Goal: Transaction & Acquisition: Purchase product/service

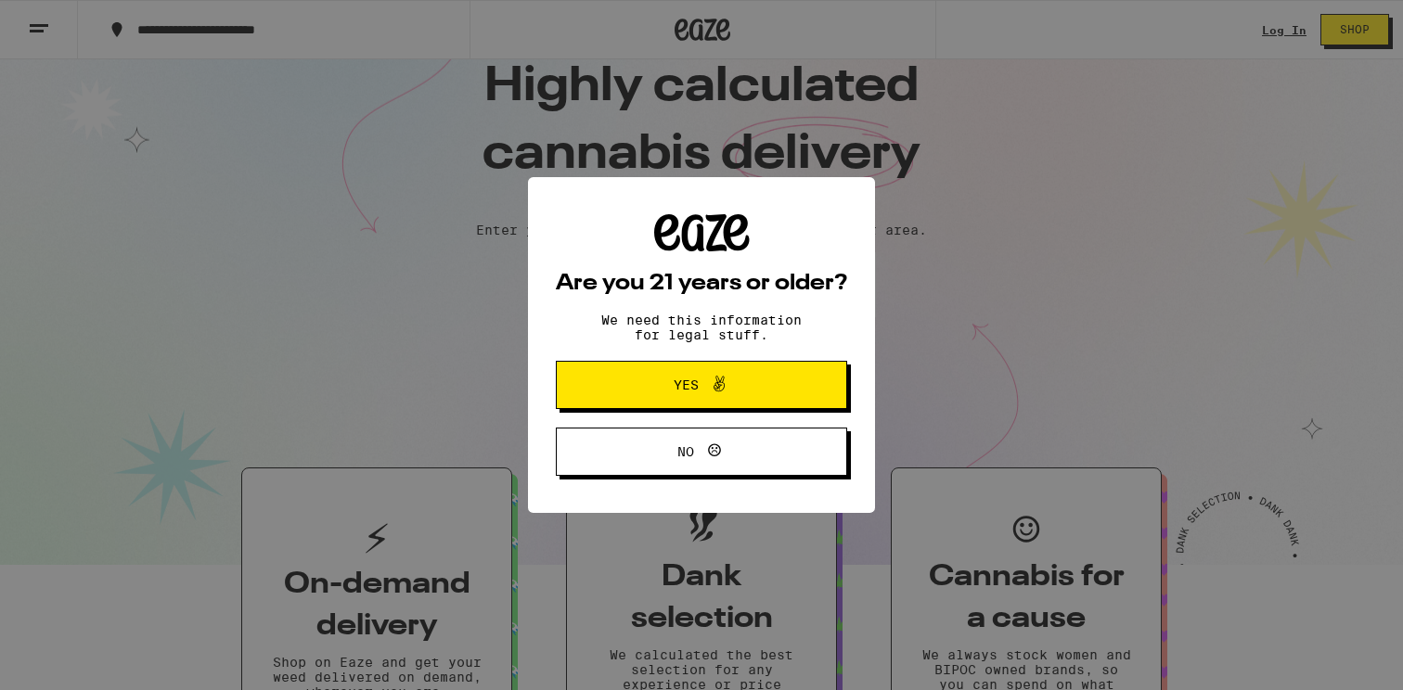
scroll to position [113, 0]
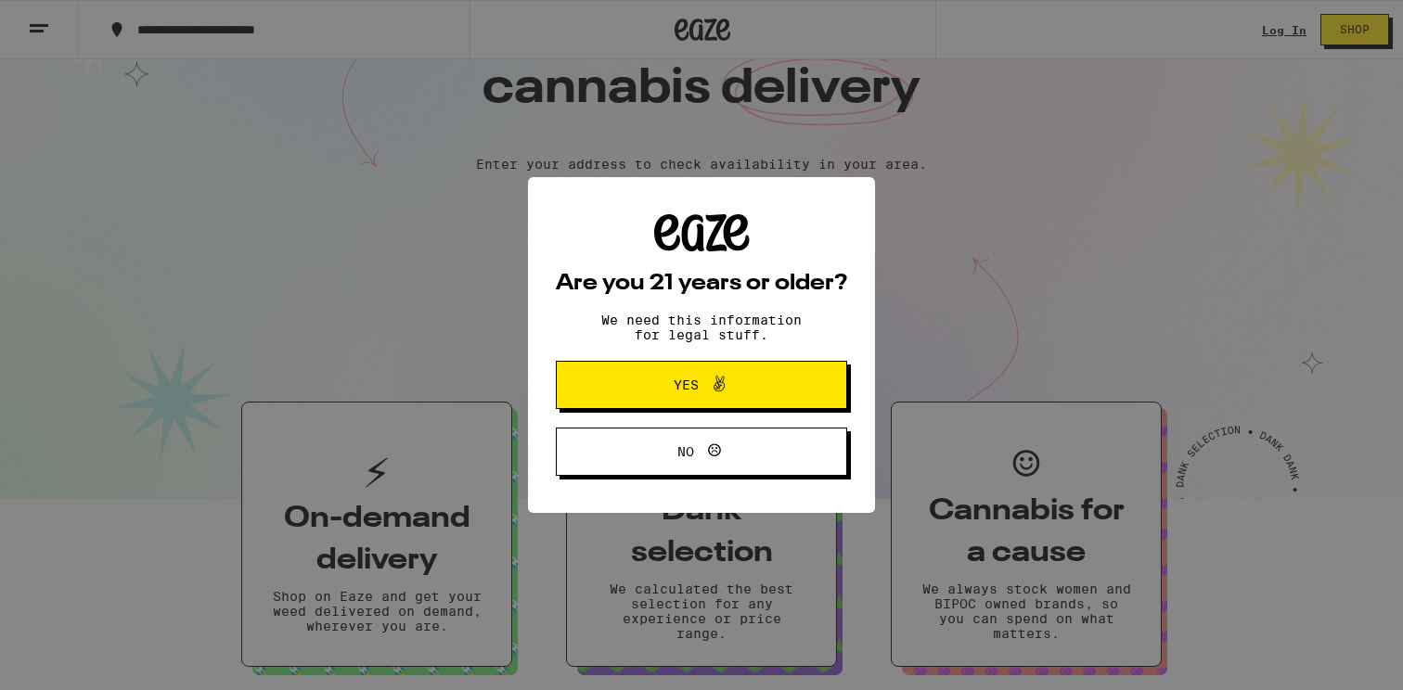
click at [693, 377] on span "Yes" at bounding box center [701, 385] width 141 height 24
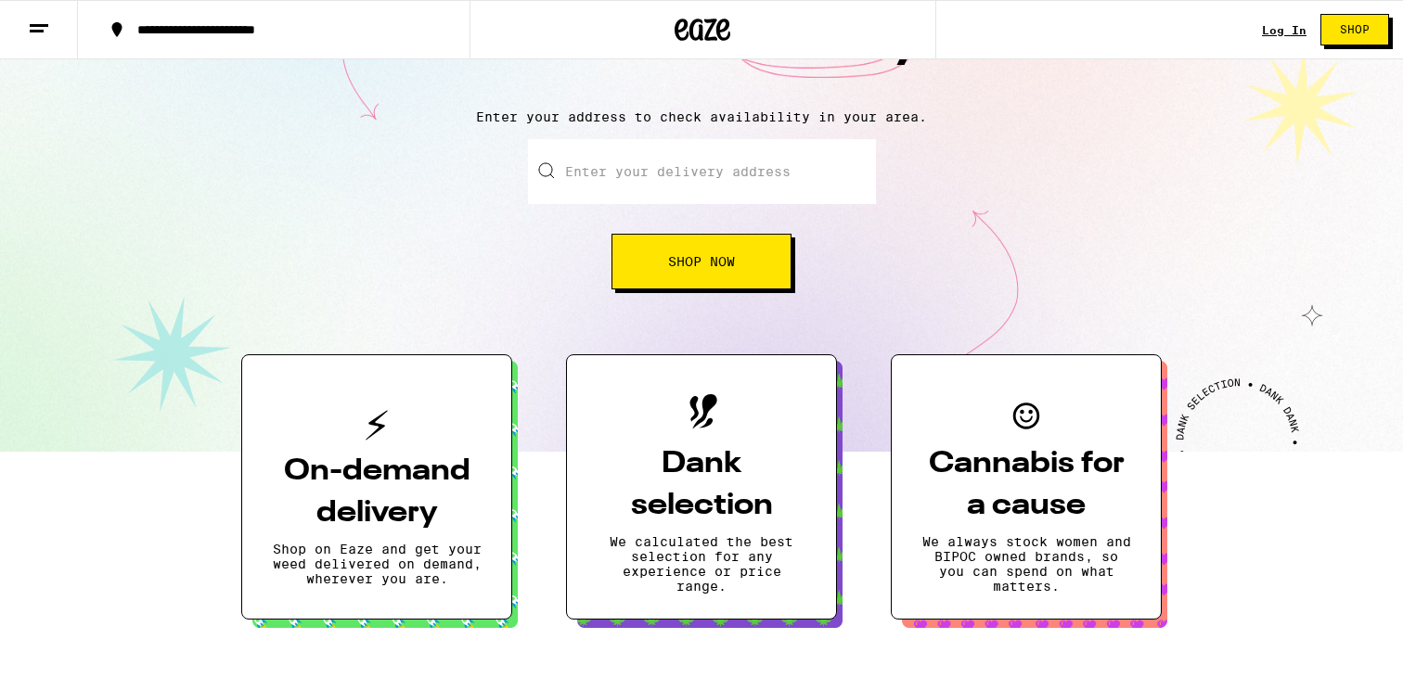
scroll to position [0, 0]
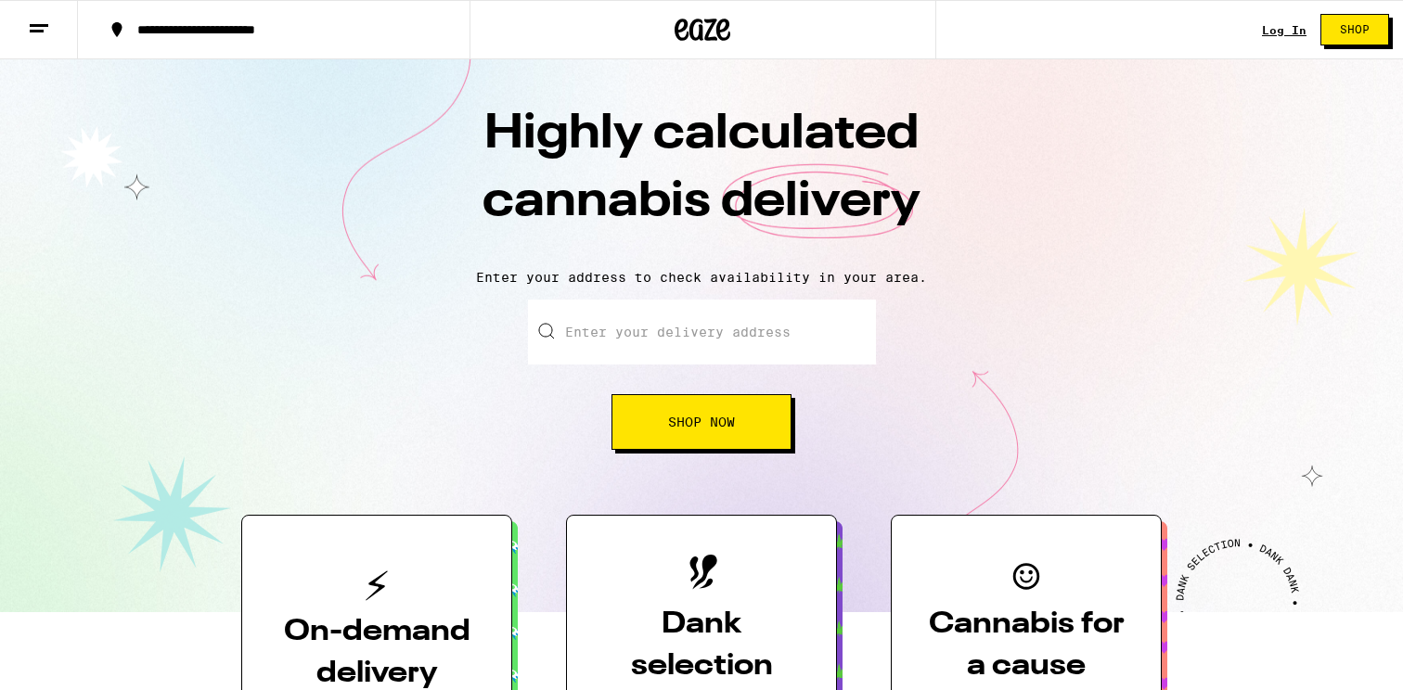
click at [647, 322] on input "Enter your delivery address" at bounding box center [702, 332] width 348 height 65
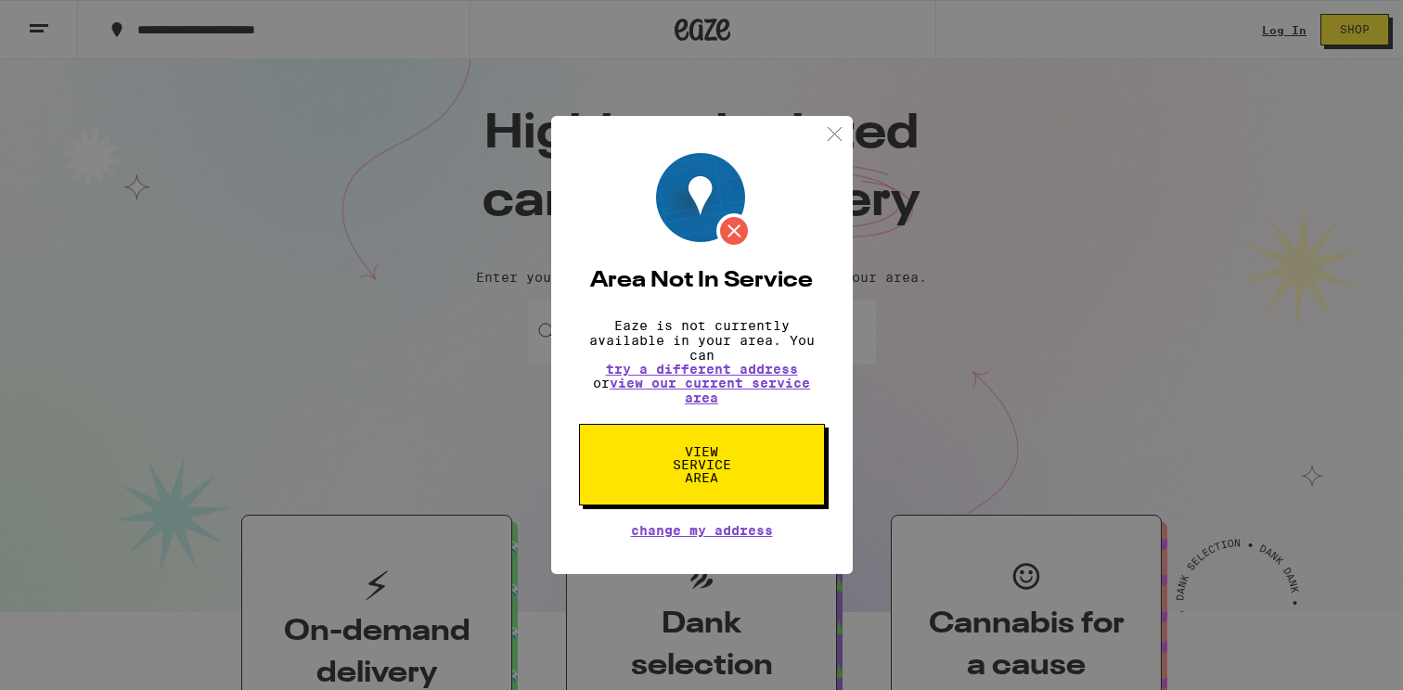
type input "[GEOGRAPHIC_DATA]"
click at [825, 122] on img at bounding box center [834, 133] width 23 height 23
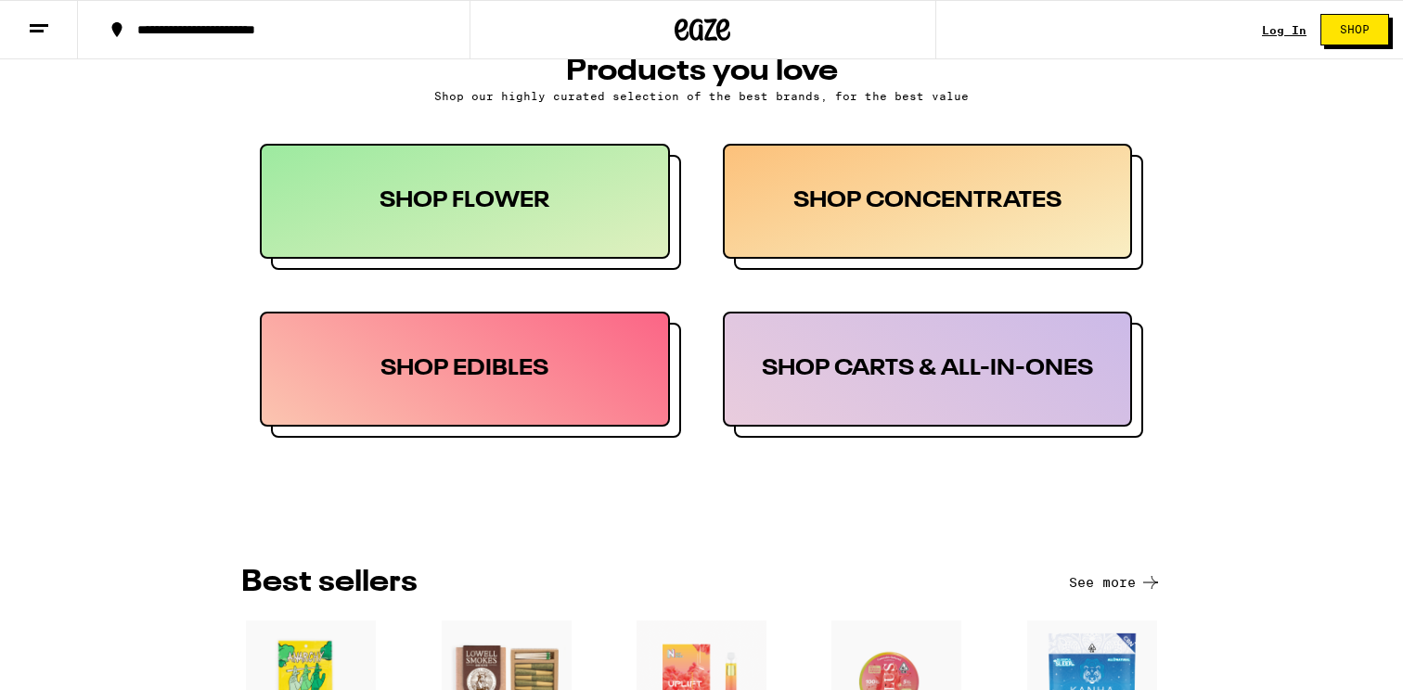
scroll to position [1041, 0]
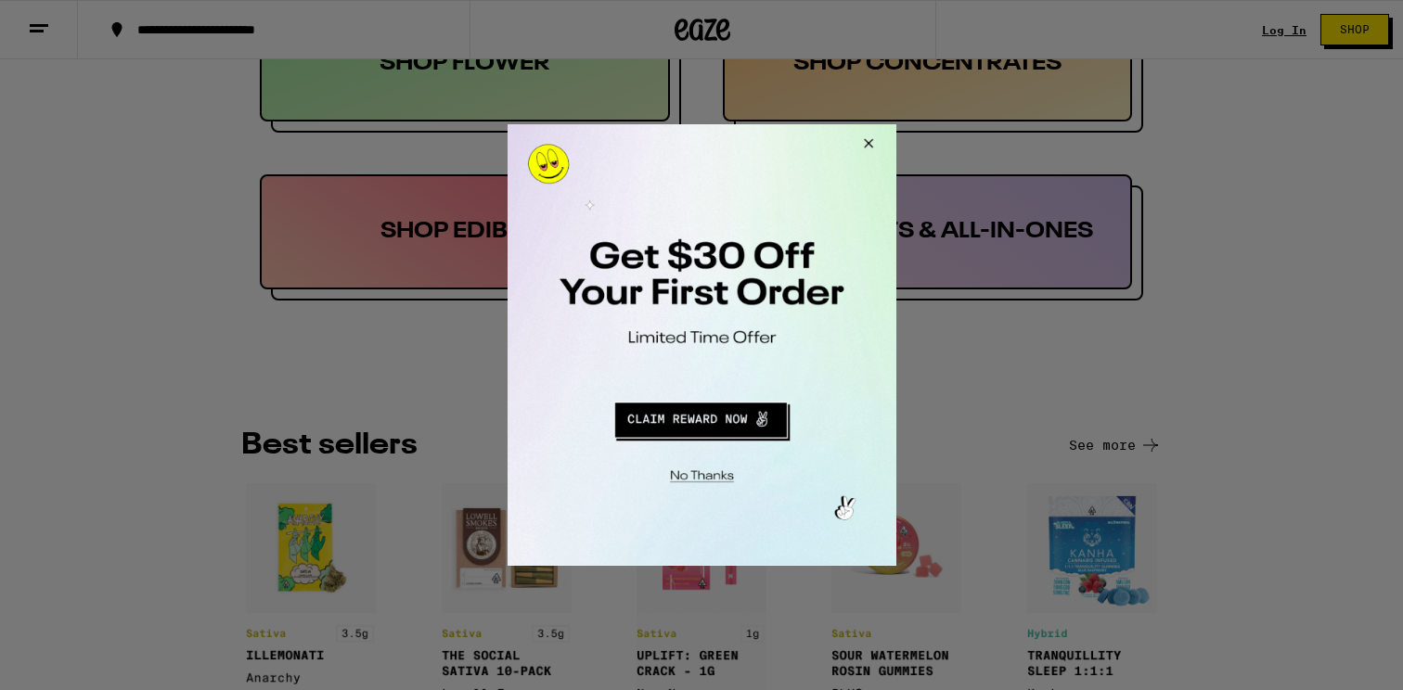
click at [194, 404] on div at bounding box center [701, 345] width 1403 height 690
click at [870, 133] on button "Close Modal" at bounding box center [865, 146] width 50 height 45
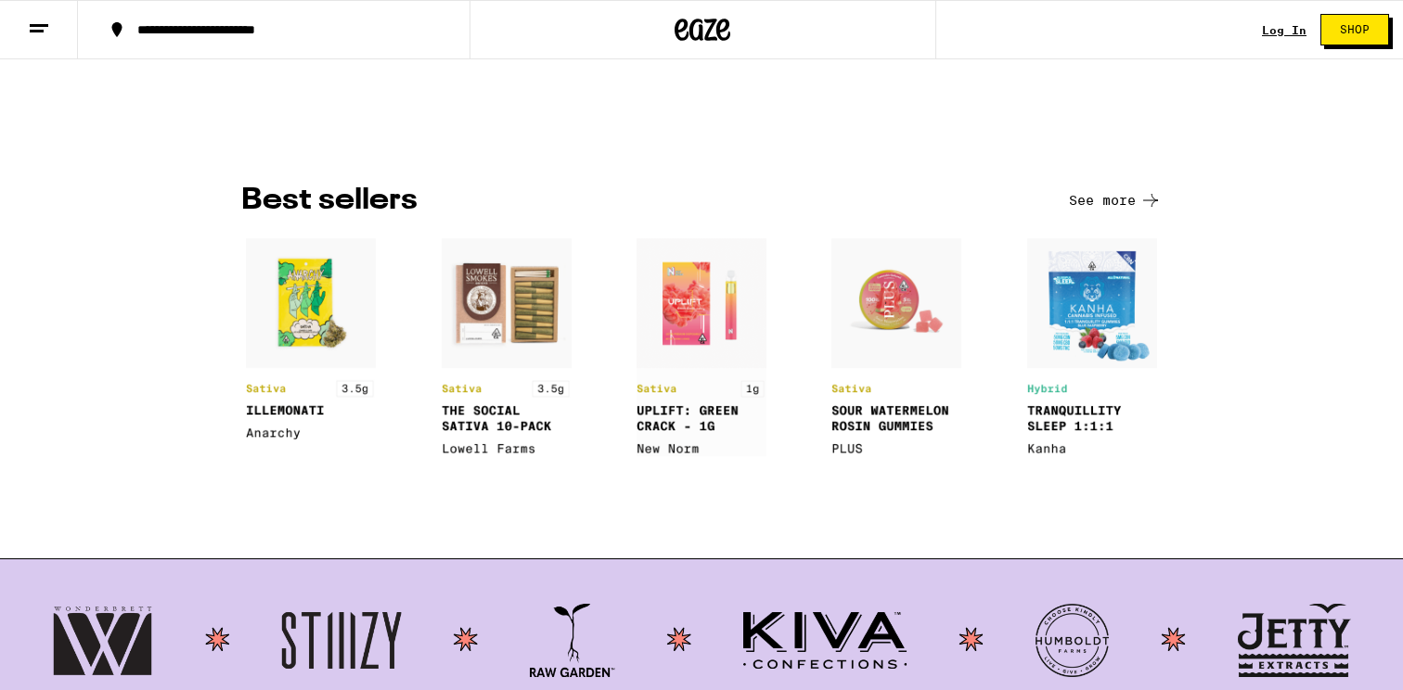
scroll to position [1285, 0]
click at [495, 303] on img at bounding box center [507, 348] width 130 height 218
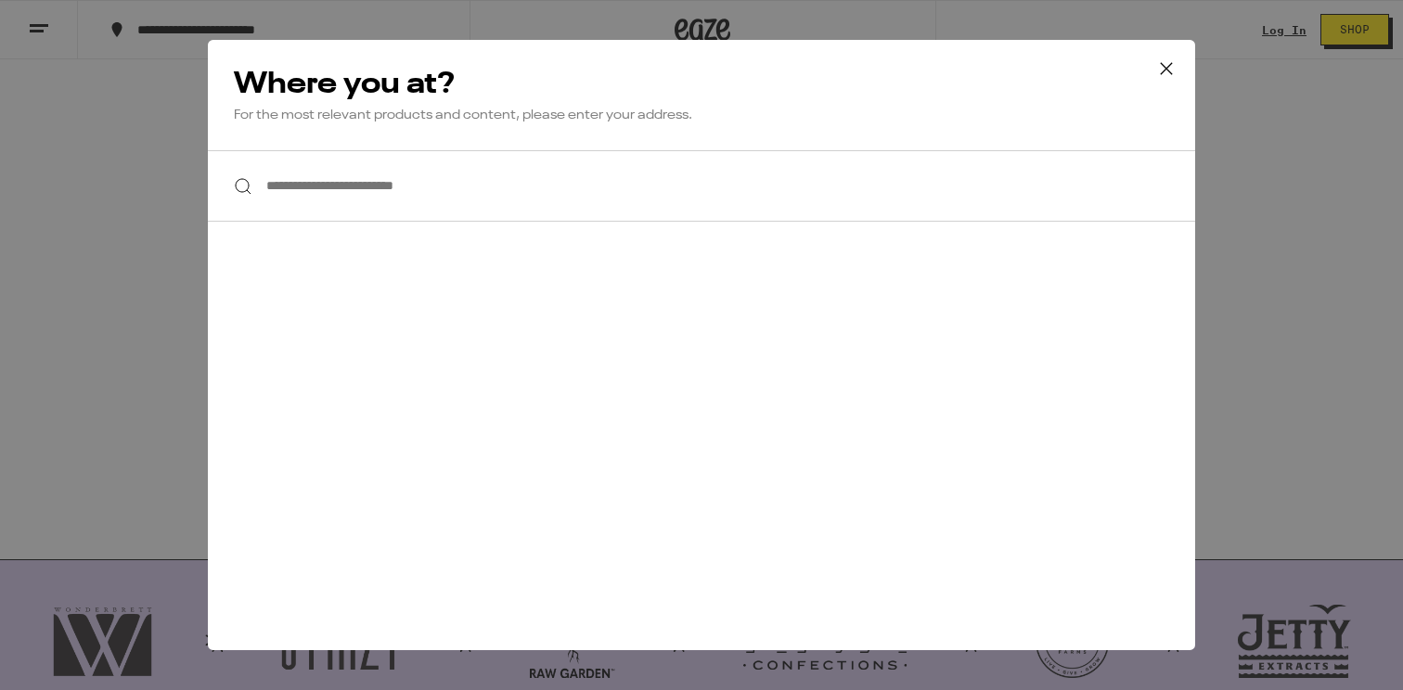
click at [107, 375] on div "**********" at bounding box center [701, 345] width 1403 height 690
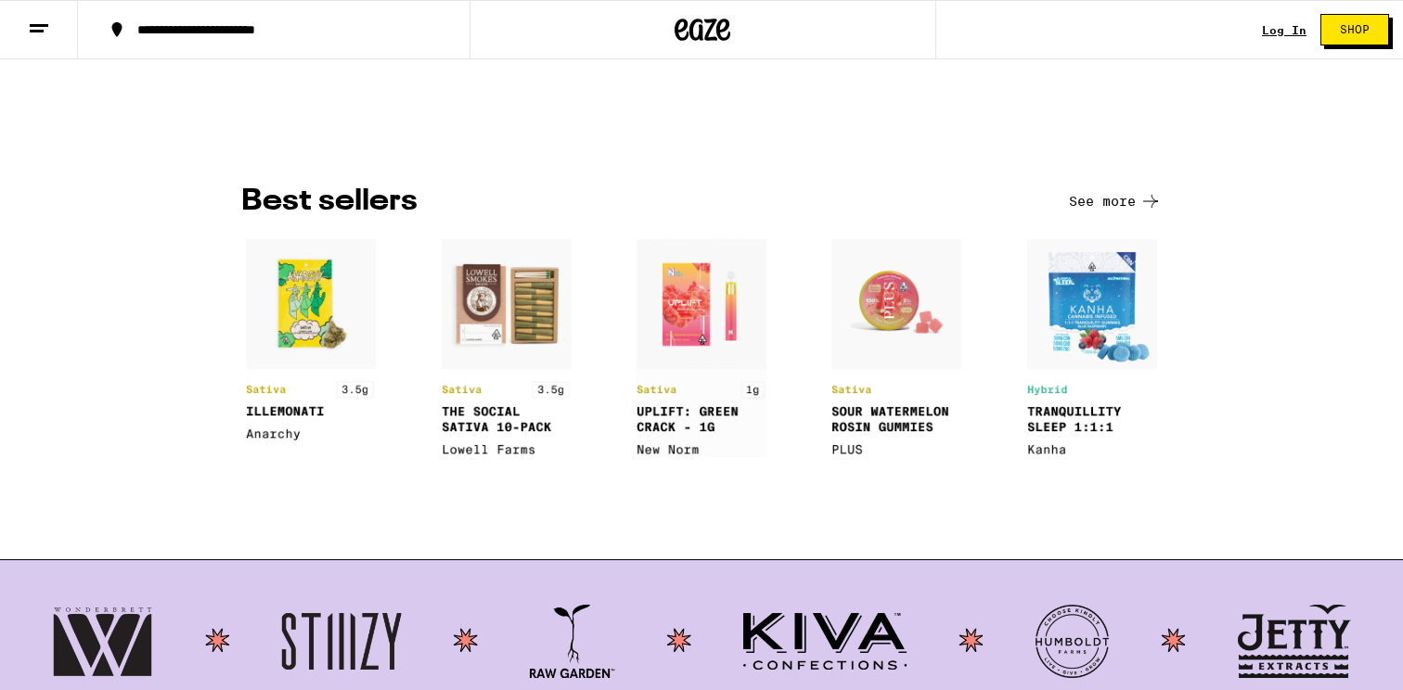
click at [1093, 194] on button "See more" at bounding box center [1115, 201] width 93 height 22
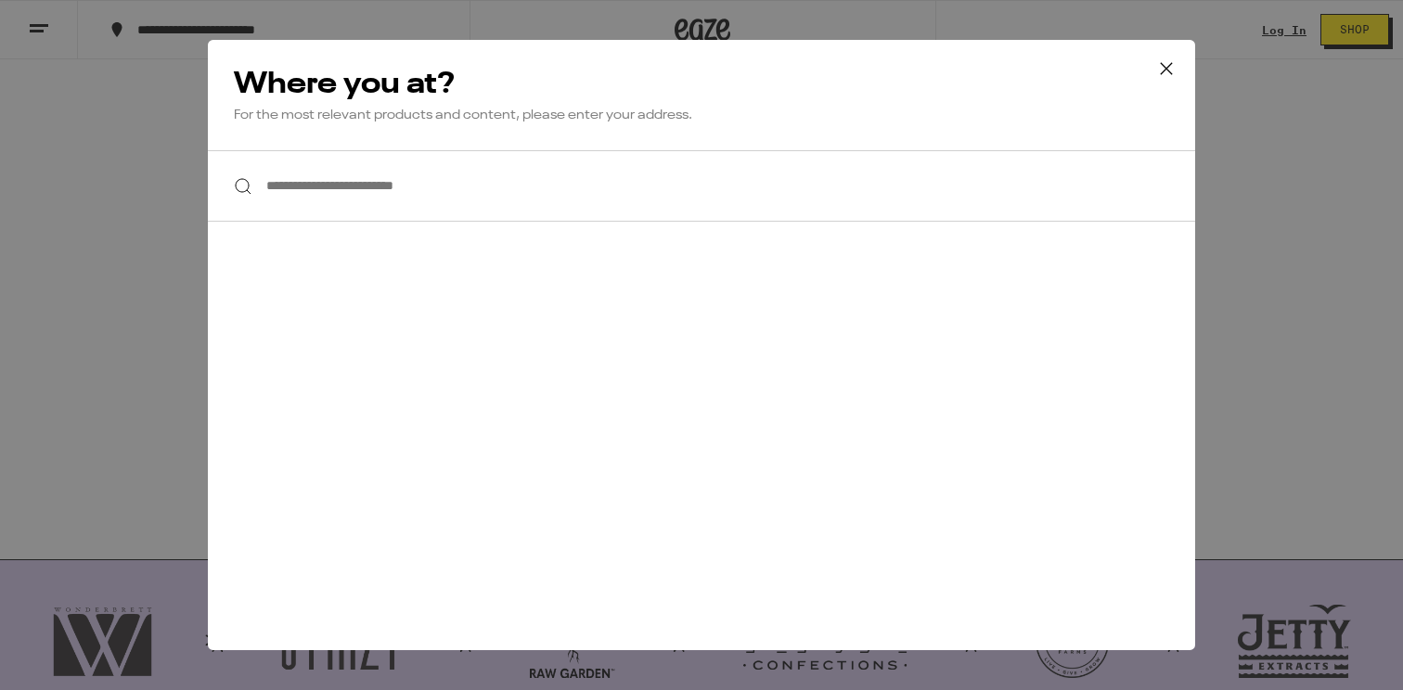
click at [1161, 69] on icon at bounding box center [1166, 69] width 28 height 28
